Goal: Task Accomplishment & Management: Complete application form

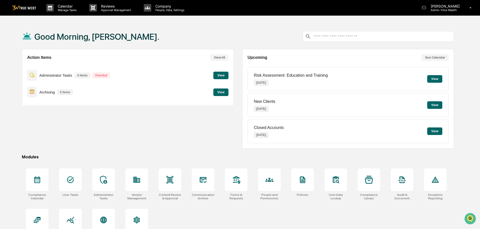
click at [222, 93] on button "View" at bounding box center [220, 92] width 15 height 8
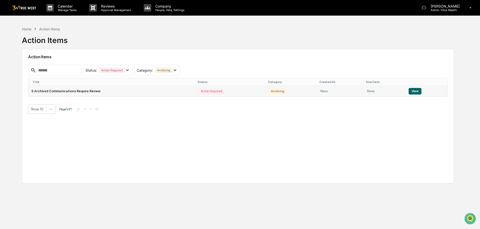
click at [411, 90] on button "View" at bounding box center [415, 91] width 13 height 7
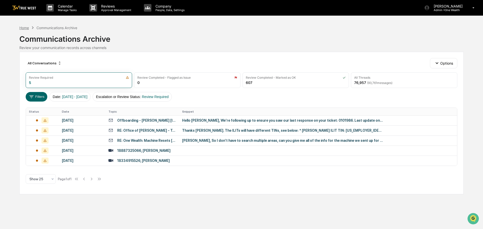
click at [23, 27] on div "Home" at bounding box center [24, 28] width 10 height 4
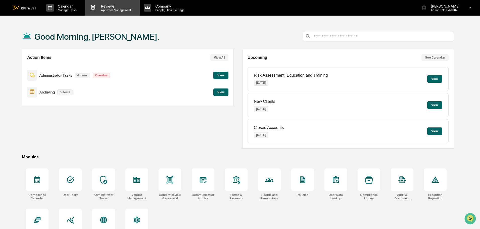
click at [109, 9] on p "Approval Management" at bounding box center [115, 10] width 37 height 4
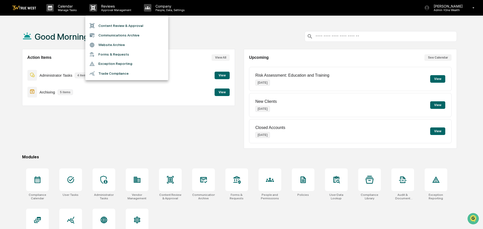
click at [118, 26] on li "Content Review & Approval" at bounding box center [126, 26] width 83 height 10
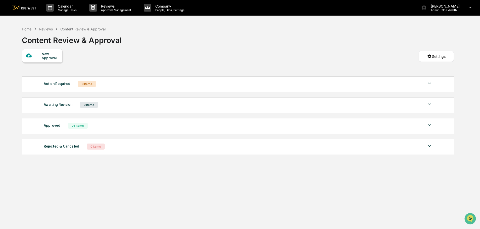
click at [43, 56] on div "New Approval" at bounding box center [50, 56] width 17 height 8
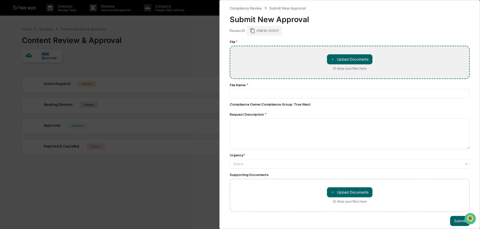
type input "**********"
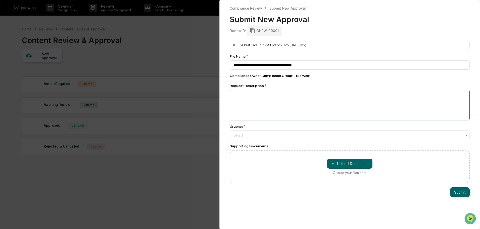
click at [236, 95] on textarea at bounding box center [350, 105] width 240 height 31
type textarea "**********"
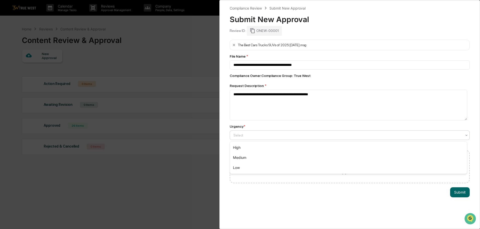
click at [245, 135] on div at bounding box center [348, 135] width 228 height 5
click at [238, 169] on div "Low" at bounding box center [348, 168] width 237 height 10
click at [457, 193] on button "Submit" at bounding box center [460, 192] width 20 height 10
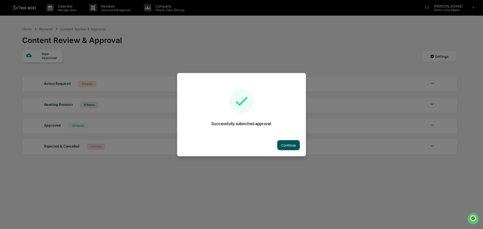
click at [289, 147] on button "Continue" at bounding box center [288, 145] width 23 height 10
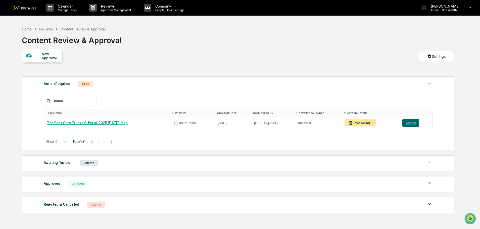
click at [25, 30] on div "Home" at bounding box center [27, 29] width 10 height 4
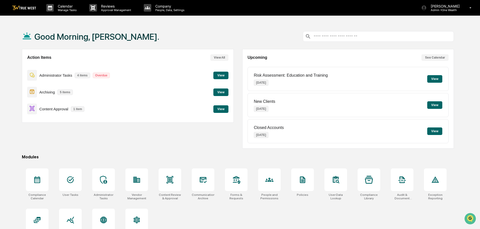
click at [223, 92] on button "View" at bounding box center [220, 92] width 15 height 8
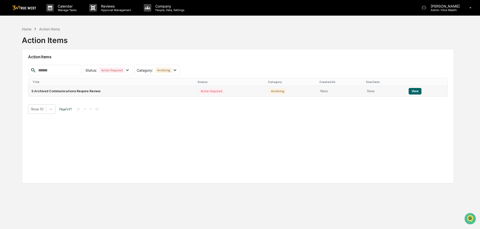
click at [415, 91] on button "View" at bounding box center [415, 91] width 13 height 7
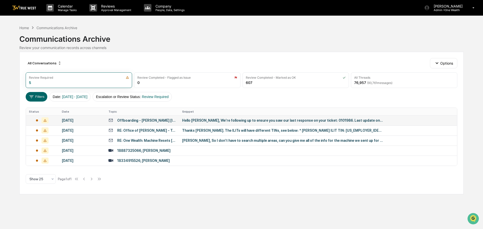
click at [185, 121] on div "Hello [PERSON_NAME], We’re following up to ensure you saw our last response on …" at bounding box center [282, 120] width 201 height 4
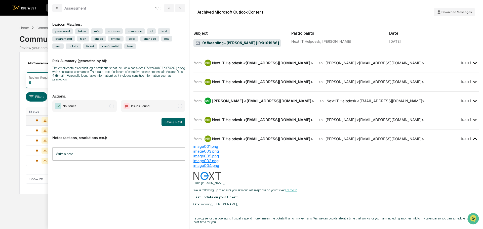
scroll to position [300, 0]
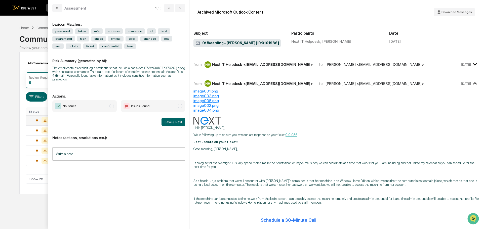
click at [111, 104] on span "modal" at bounding box center [111, 106] width 5 height 5
click at [170, 118] on button "Save & Next" at bounding box center [173, 122] width 24 height 8
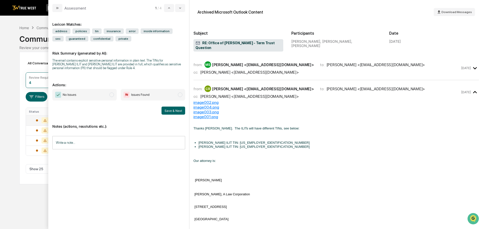
click at [112, 97] on span "modal" at bounding box center [111, 94] width 5 height 5
click at [171, 111] on button "Save & Next" at bounding box center [173, 111] width 24 height 8
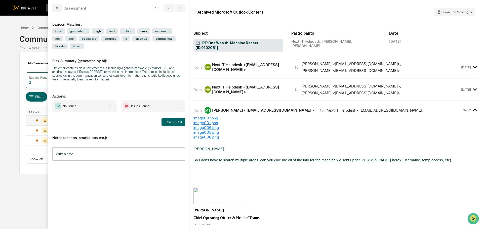
drag, startPoint x: 111, startPoint y: 105, endPoint x: 114, endPoint y: 111, distance: 6.1
click at [111, 105] on span "modal" at bounding box center [111, 106] width 5 height 5
click at [170, 121] on button "Save & Next" at bounding box center [173, 122] width 24 height 8
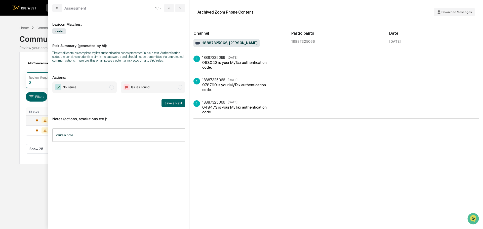
click at [110, 87] on span "modal" at bounding box center [111, 87] width 5 height 5
click at [173, 103] on button "Save & Next" at bounding box center [173, 103] width 24 height 8
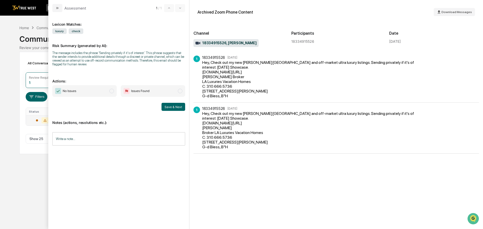
click at [111, 91] on span "modal" at bounding box center [111, 91] width 5 height 5
click at [170, 107] on button "Save & Next" at bounding box center [173, 107] width 24 height 8
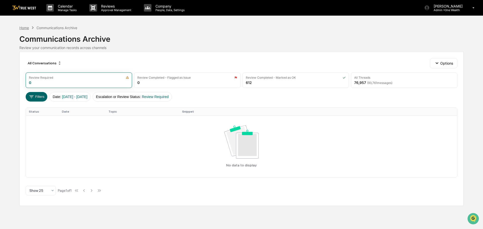
click at [28, 29] on div "Home" at bounding box center [24, 28] width 10 height 4
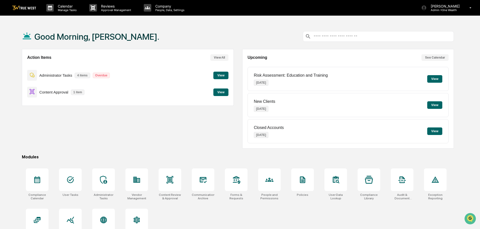
click at [220, 96] on button "View" at bounding box center [220, 92] width 15 height 8
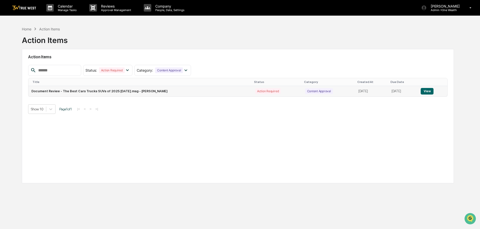
click at [431, 89] on button "View" at bounding box center [427, 91] width 13 height 7
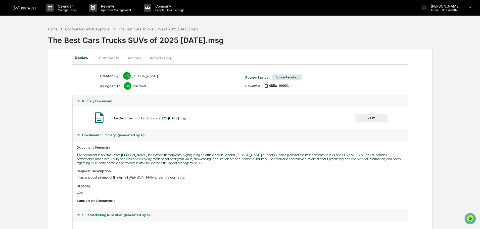
click at [133, 58] on button "Actions" at bounding box center [134, 58] width 23 height 12
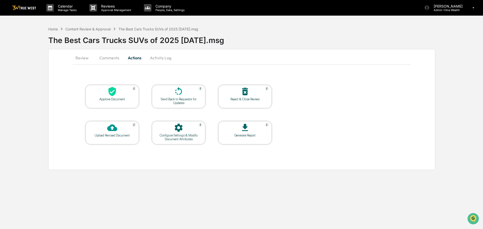
click at [111, 92] on icon at bounding box center [112, 91] width 10 height 10
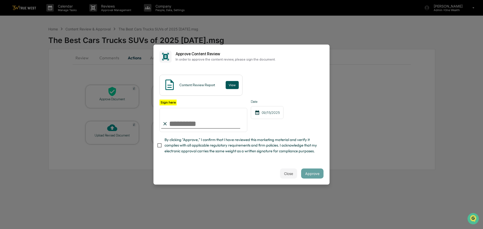
click at [229, 85] on button "View" at bounding box center [231, 85] width 13 height 8
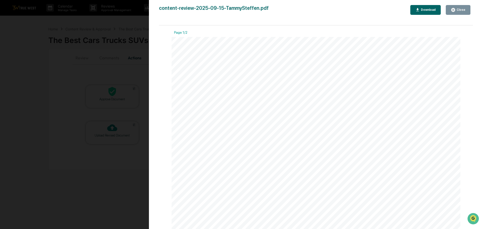
click at [132, 24] on div "Version History [DATE] 02:03 PM [PERSON_NAME] content-review-2025-09-15-TammySt…" at bounding box center [241, 114] width 483 height 229
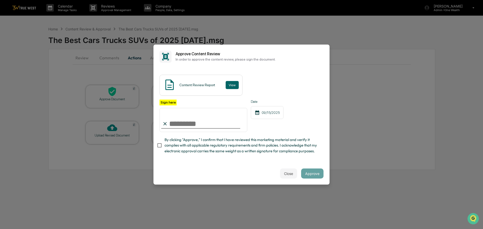
click at [196, 121] on input "Sign here" at bounding box center [203, 120] width 88 height 24
type input "**********"
click at [306, 176] on button "Approve" at bounding box center [312, 173] width 22 height 10
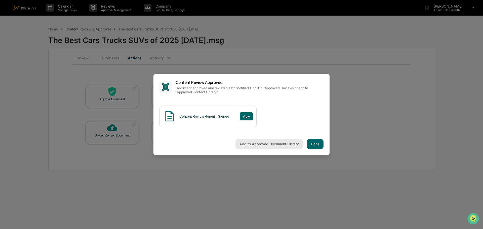
click at [253, 144] on button "Add to Approved Document Library" at bounding box center [268, 144] width 67 height 10
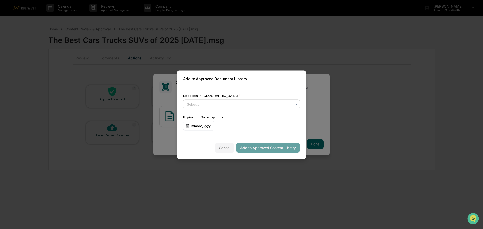
click at [247, 102] on div at bounding box center [239, 104] width 105 height 5
click at [222, 126] on div "↳ Marketing and Advertisements" at bounding box center [241, 126] width 116 height 10
click at [251, 148] on button "Add to Approved Content Library" at bounding box center [268, 148] width 64 height 10
